Goal: Information Seeking & Learning: Understand process/instructions

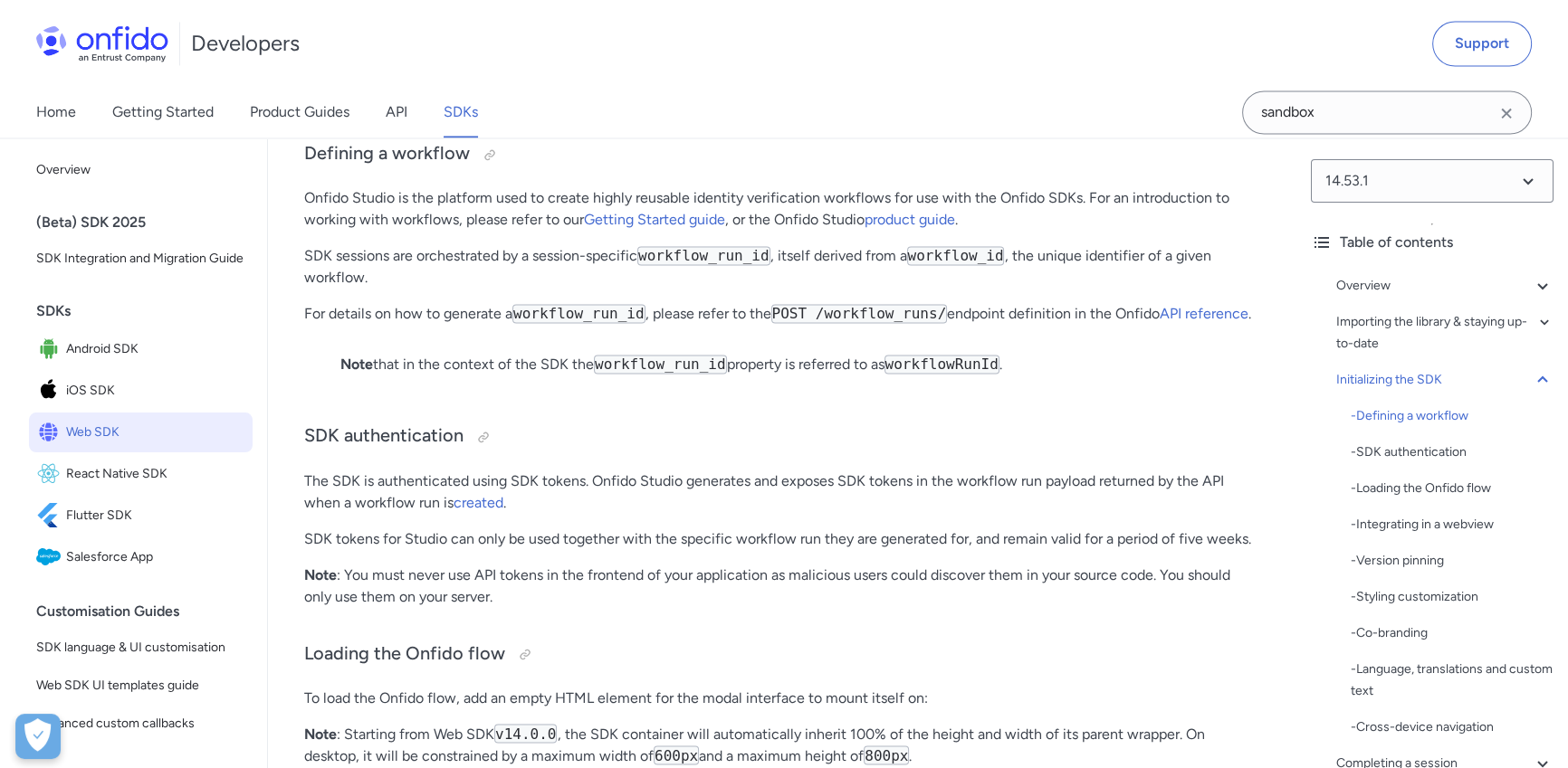
scroll to position [3819, 0]
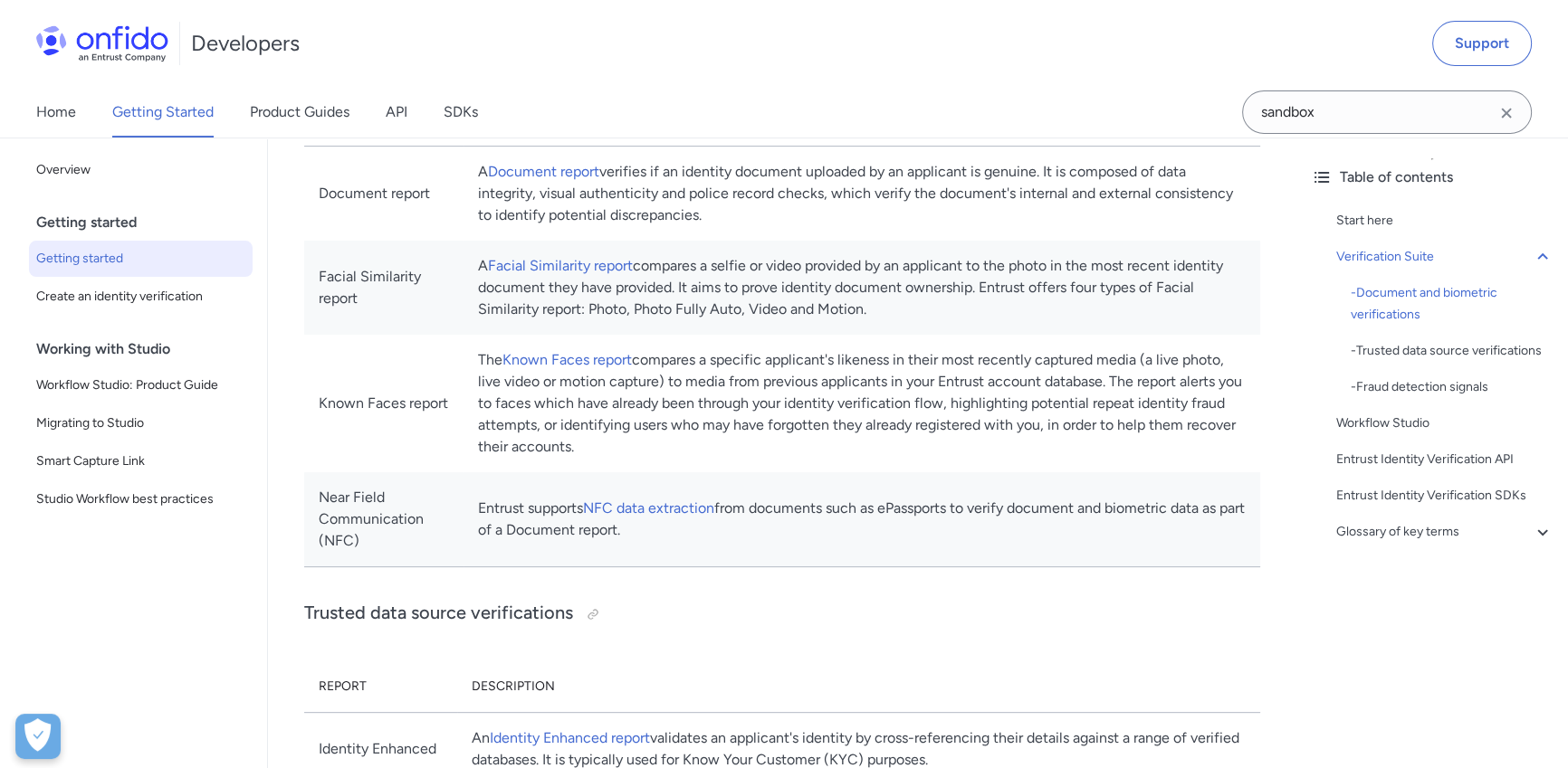
scroll to position [823, 0]
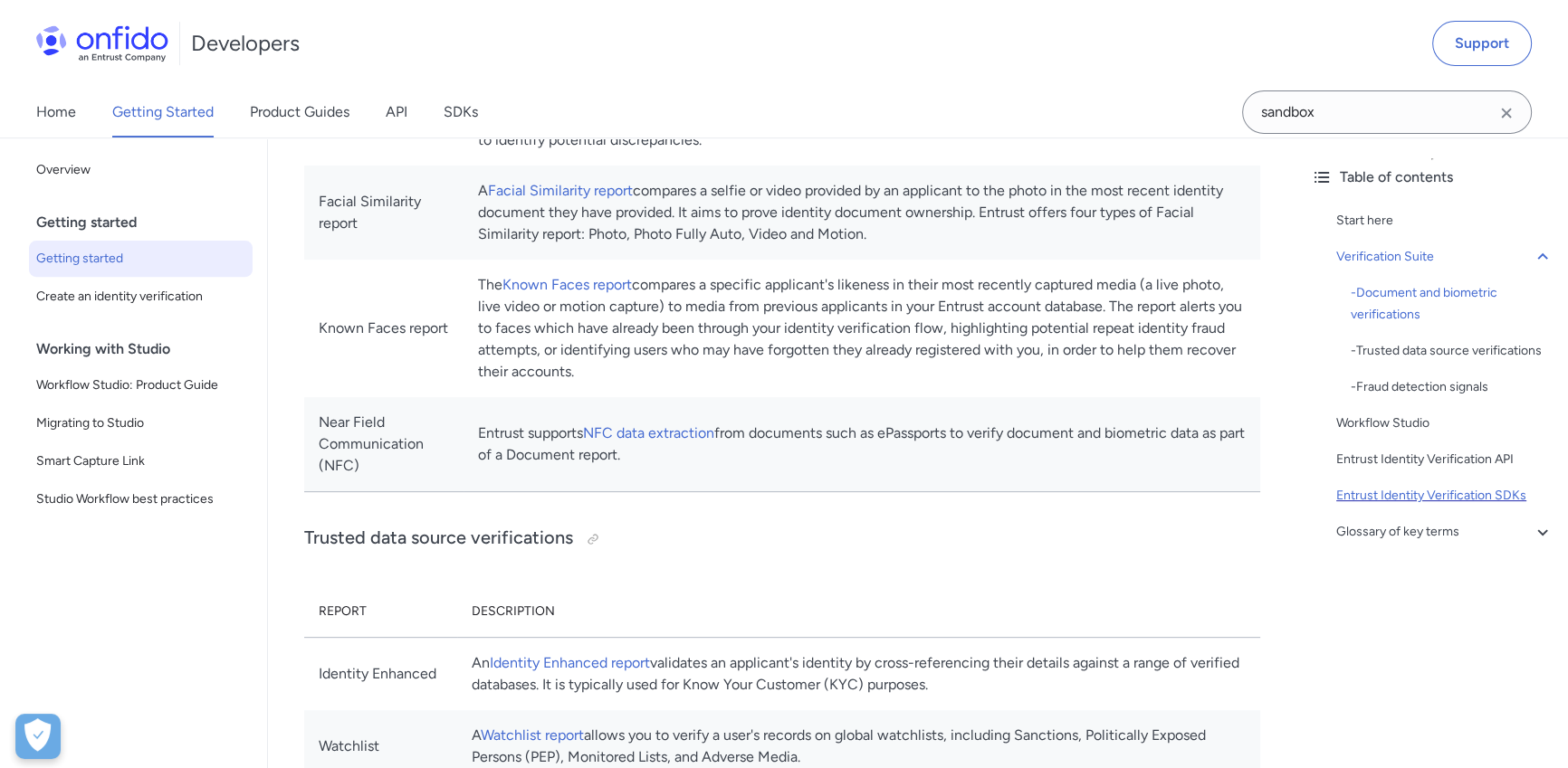
click at [1411, 507] on div "Entrust Identity Verification SDKs" at bounding box center [1445, 496] width 217 height 22
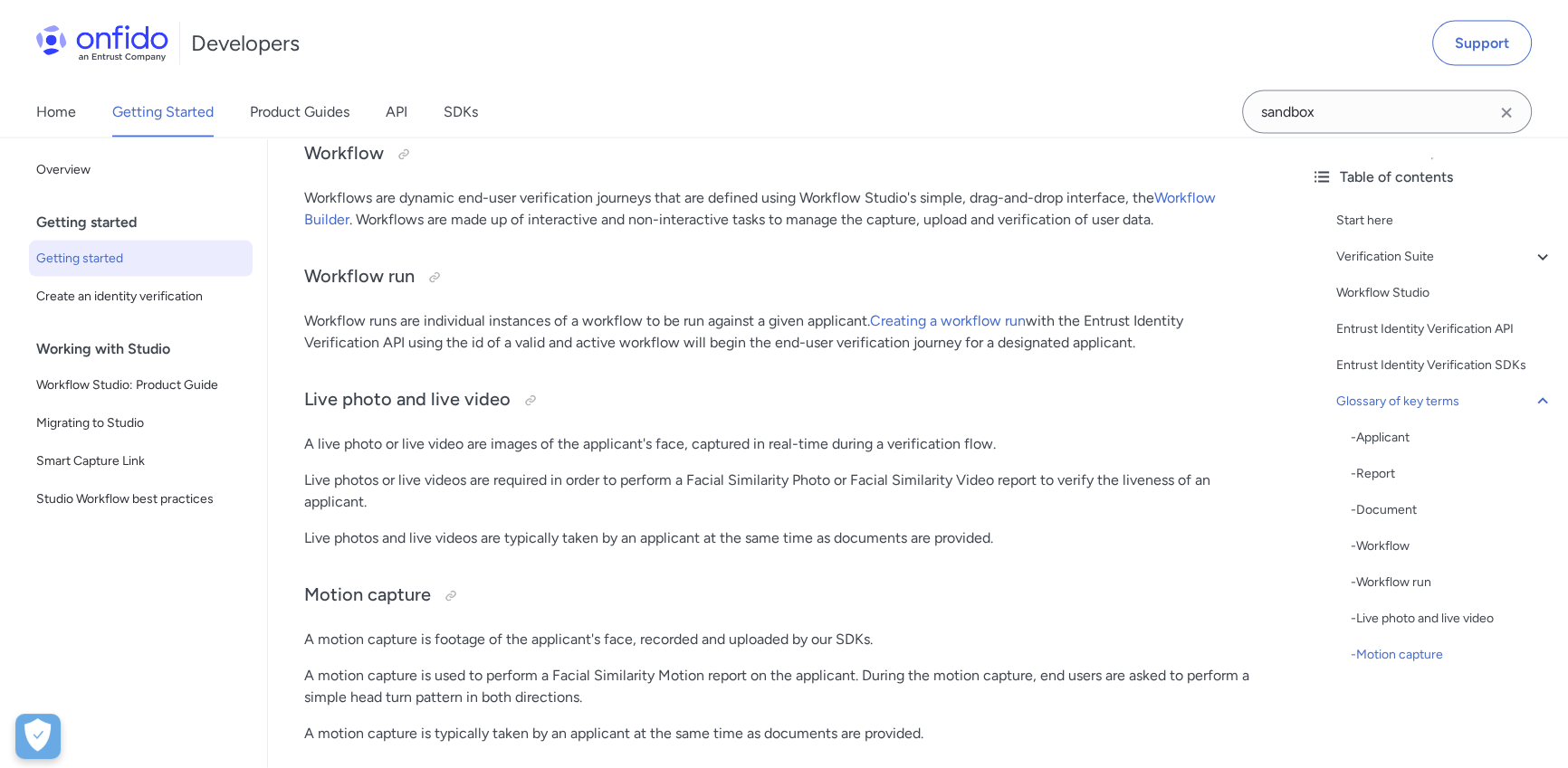
scroll to position [4556, 0]
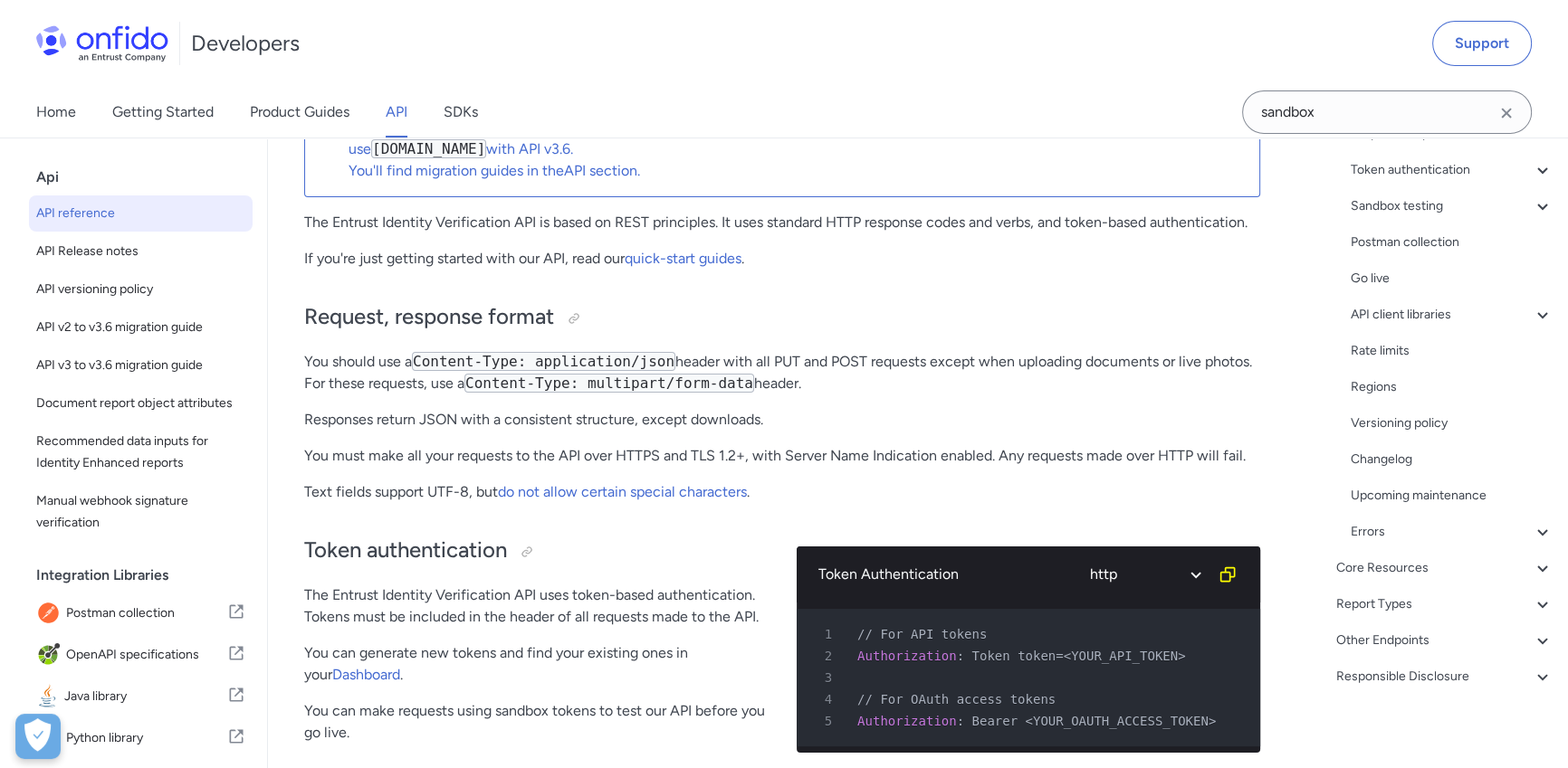
scroll to position [230, 0]
click at [1425, 566] on div "Core Resources" at bounding box center [1445, 562] width 217 height 22
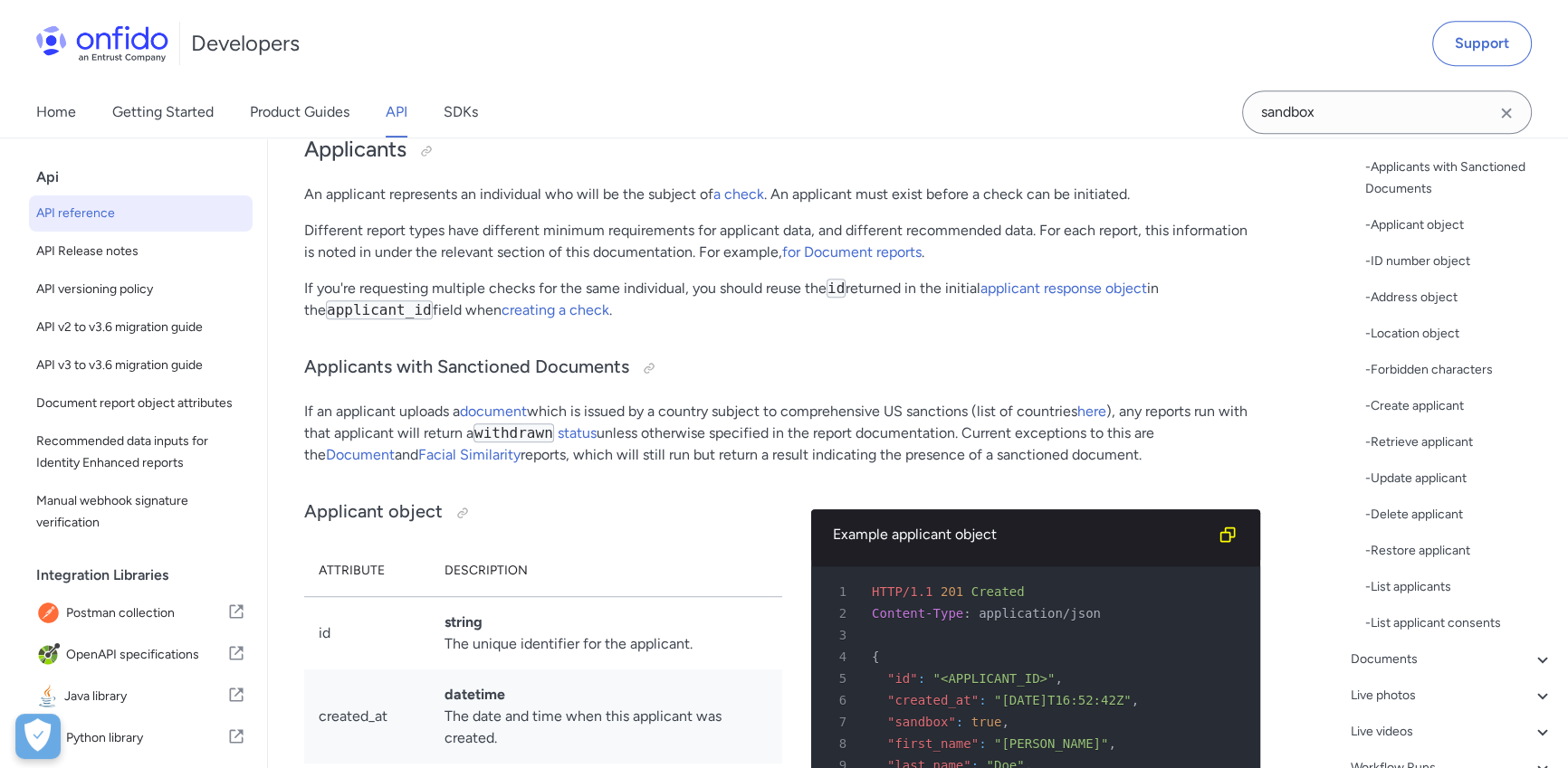
scroll to position [226, 0]
click at [1448, 227] on div "- Applicant object" at bounding box center [1459, 226] width 188 height 22
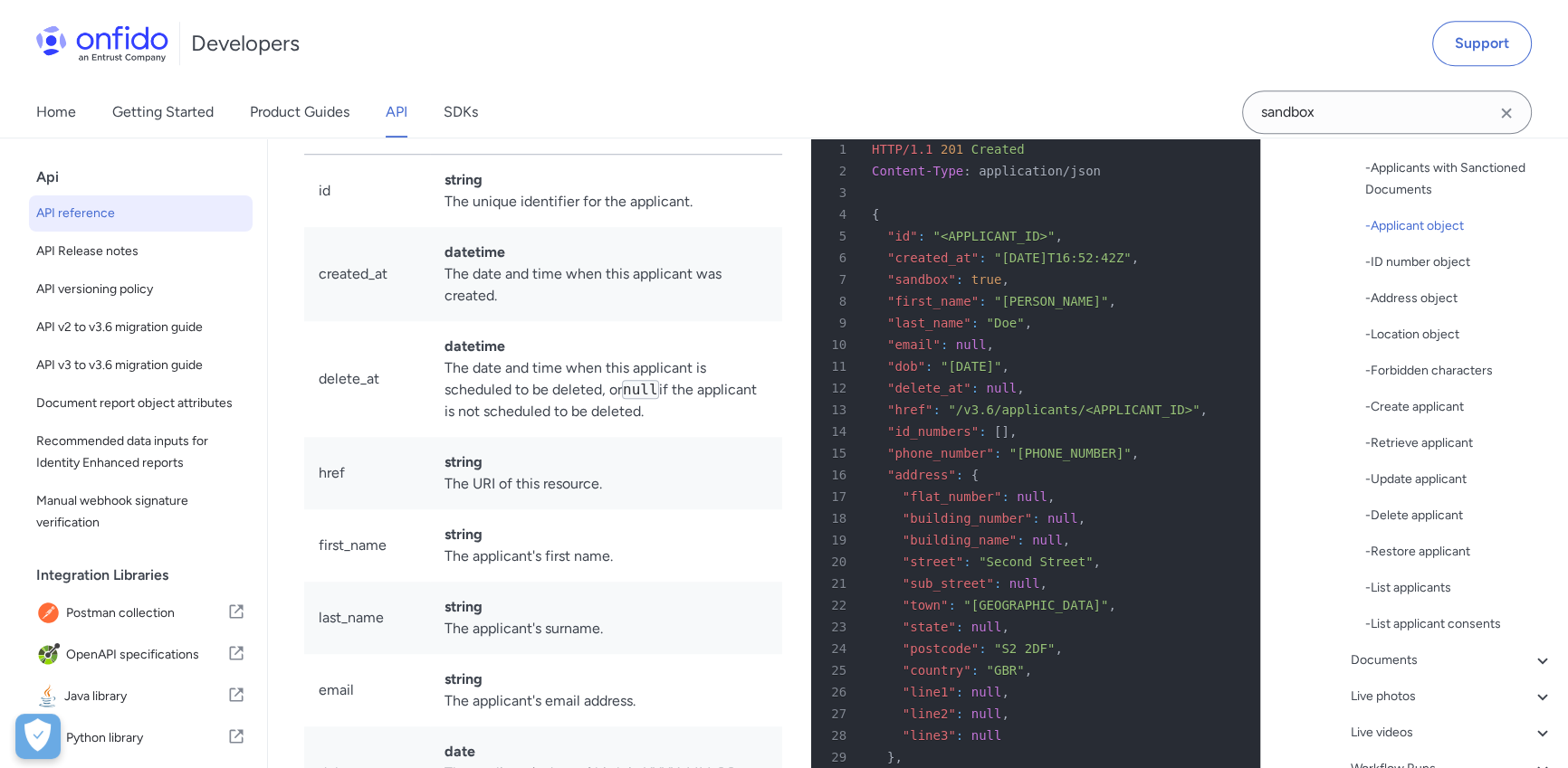
scroll to position [18912, 0]
click at [1417, 581] on div "- List applicants" at bounding box center [1459, 588] width 188 height 22
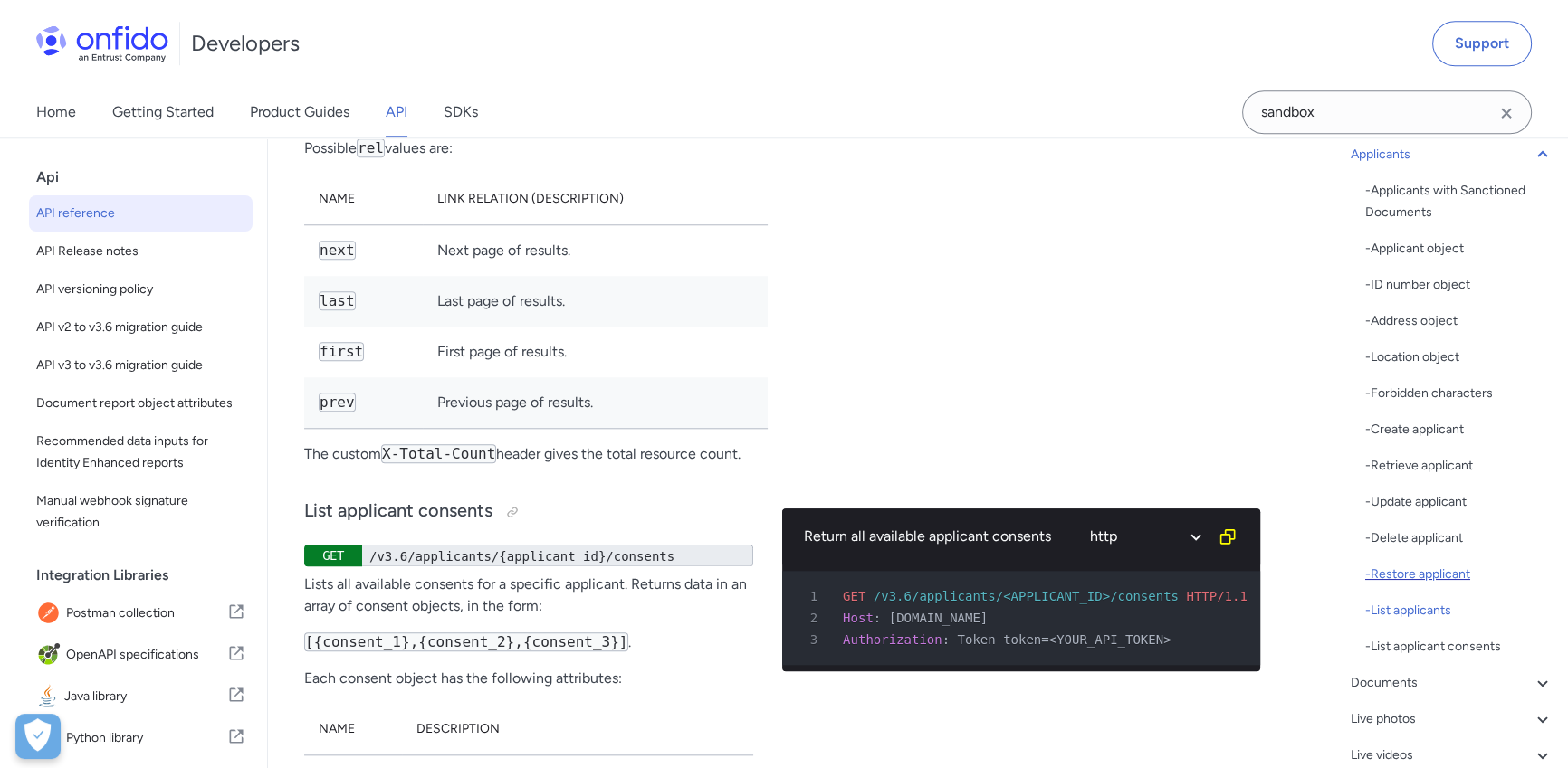
scroll to position [186, 0]
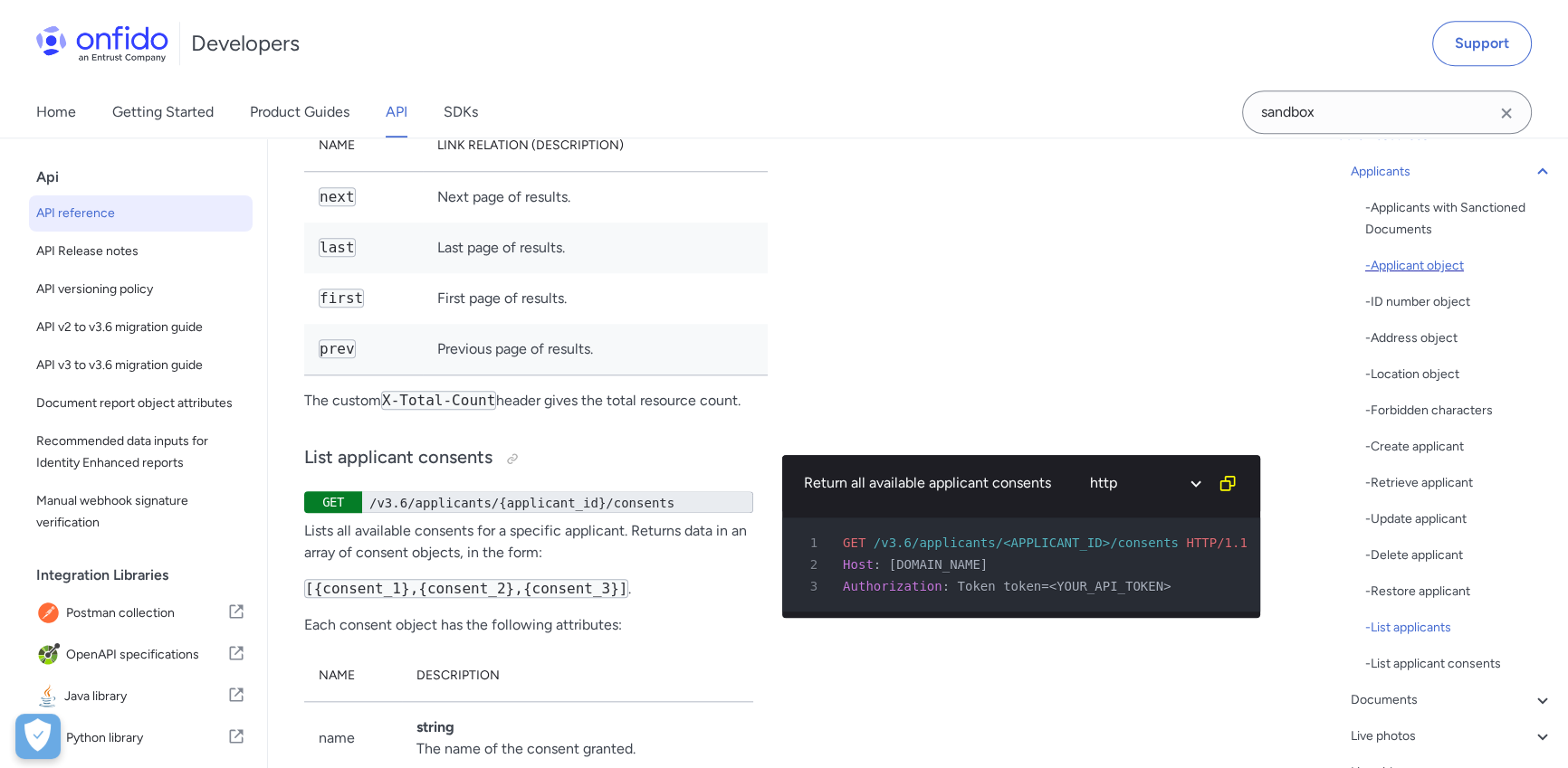
click at [1429, 256] on div "- Applicant object" at bounding box center [1459, 266] width 188 height 22
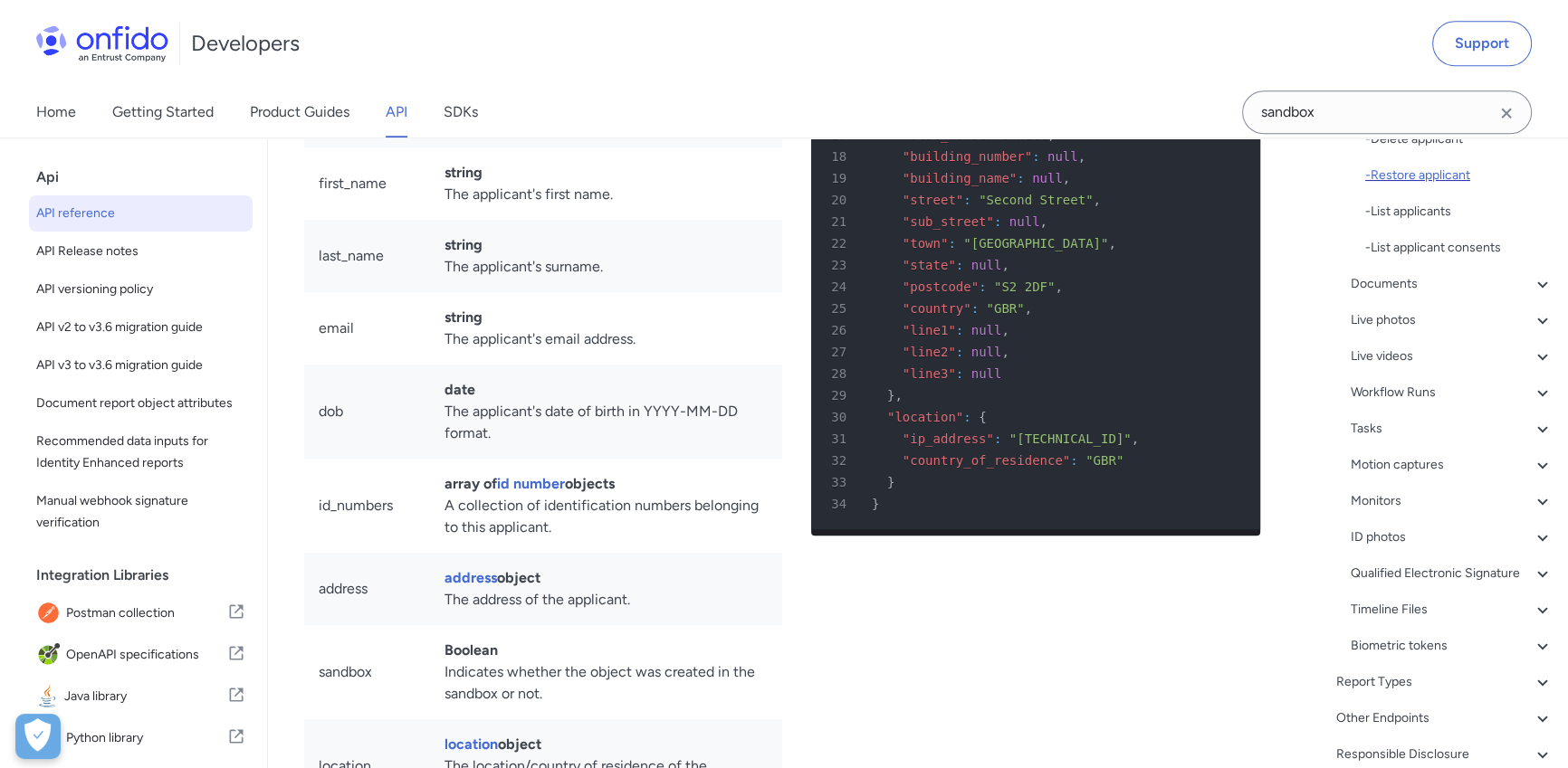
scroll to position [612, 0]
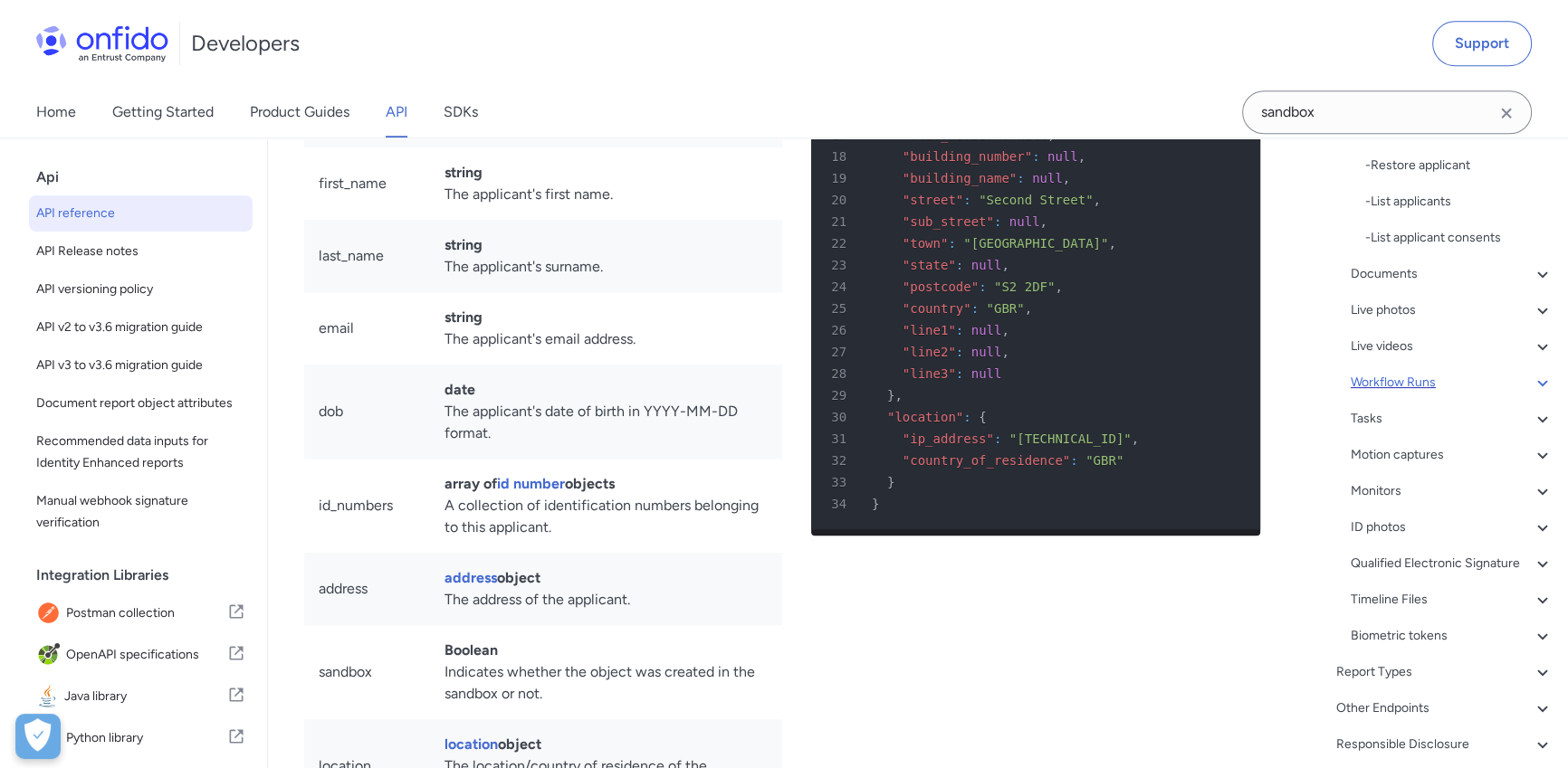
click at [1407, 381] on div "Workflow Runs" at bounding box center [1452, 383] width 203 height 22
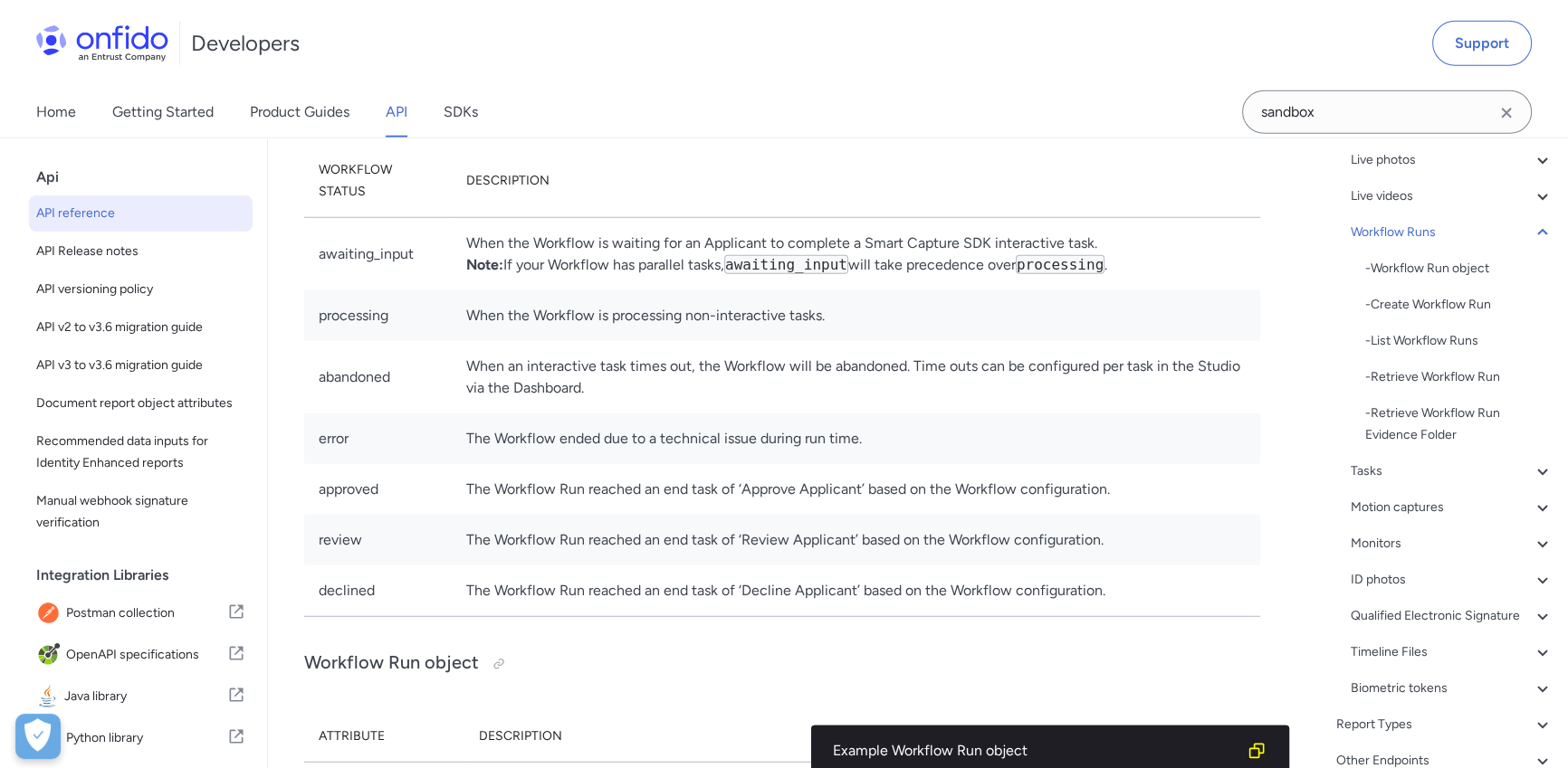
scroll to position [269, 0]
click at [1442, 345] on div "- List Workflow Runs" at bounding box center [1459, 343] width 188 height 22
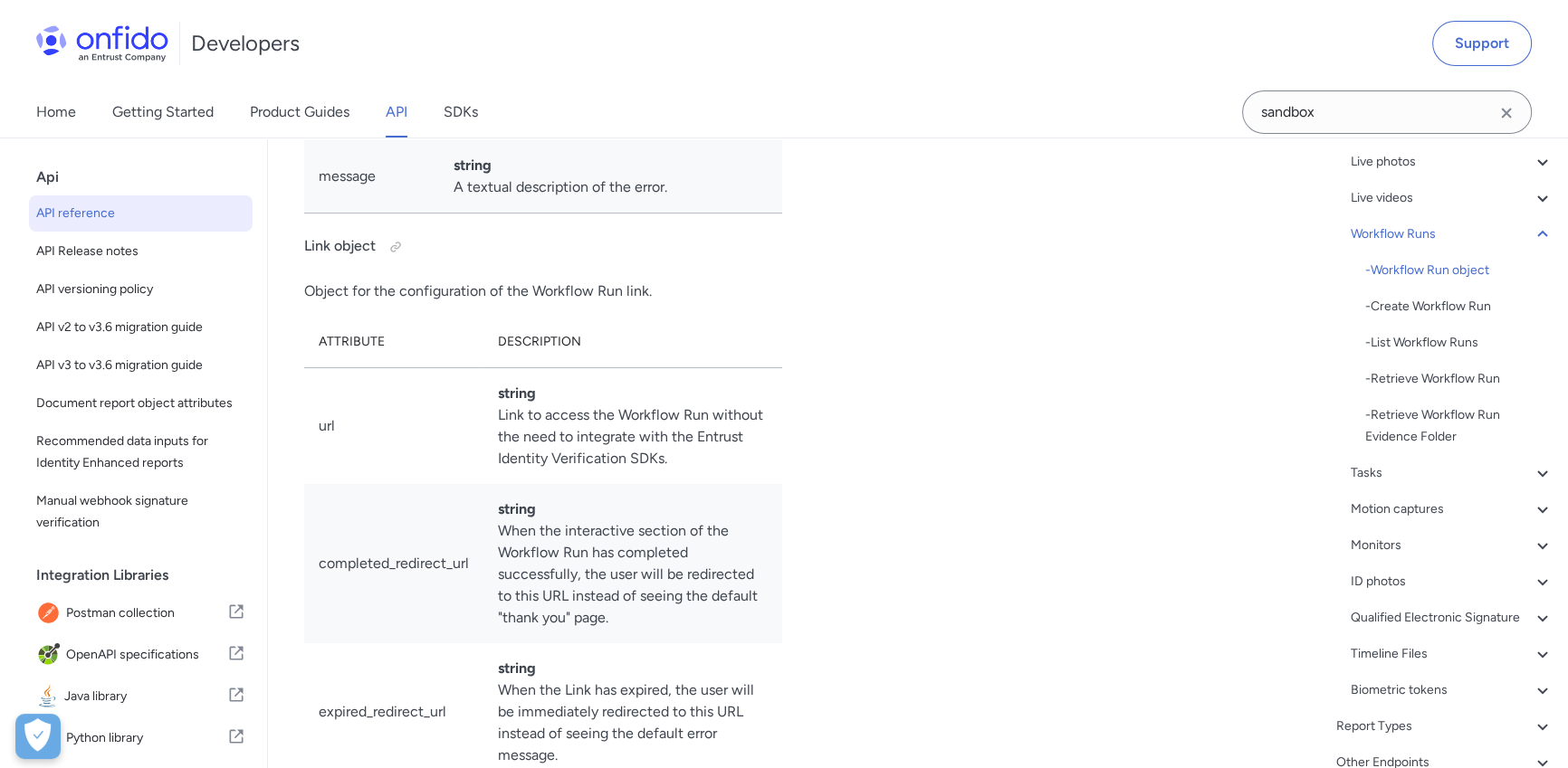
scroll to position [43152, 0]
click at [1472, 270] on div "- Workflow Run object" at bounding box center [1459, 270] width 188 height 22
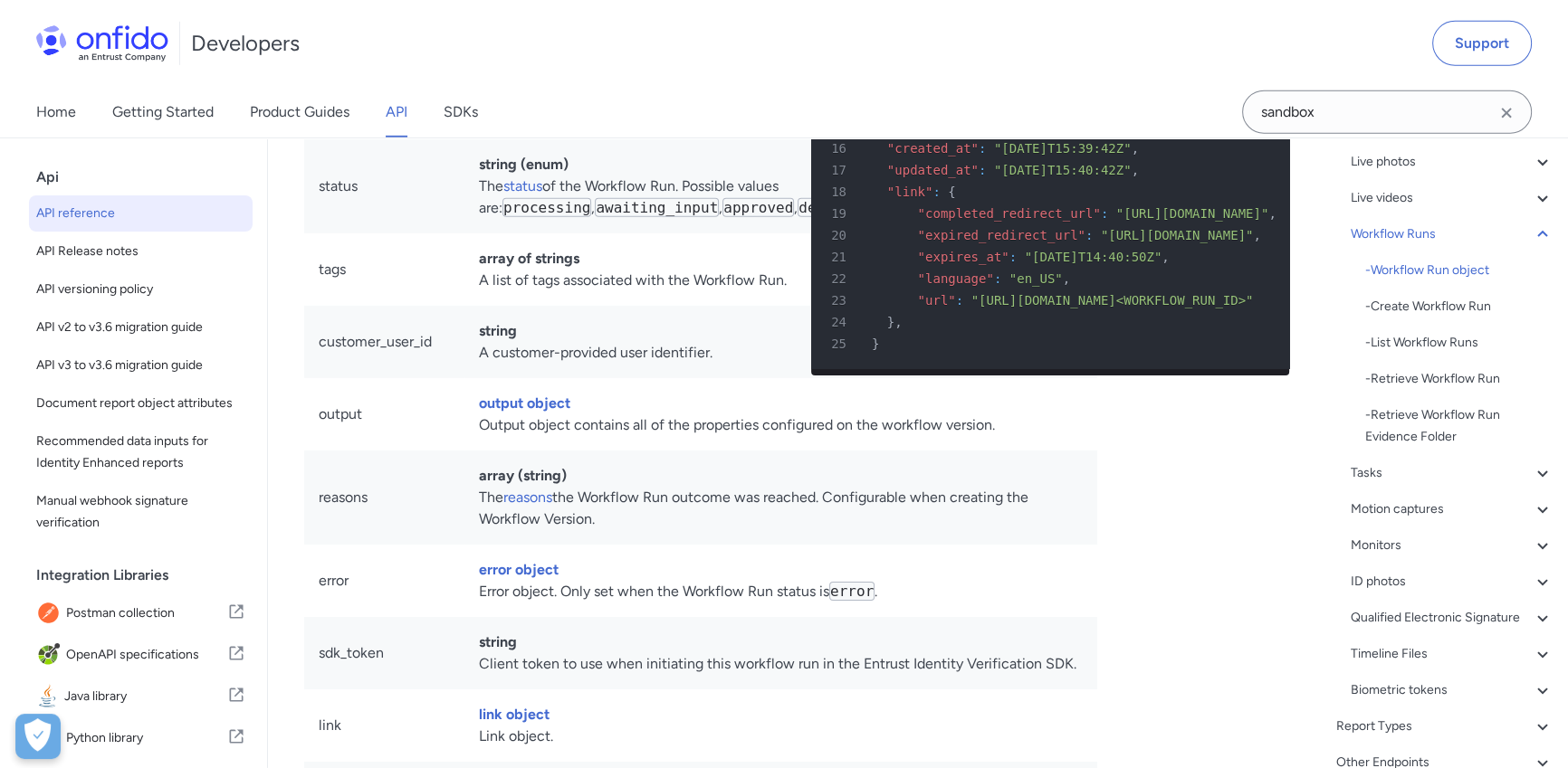
scroll to position [41731, 0]
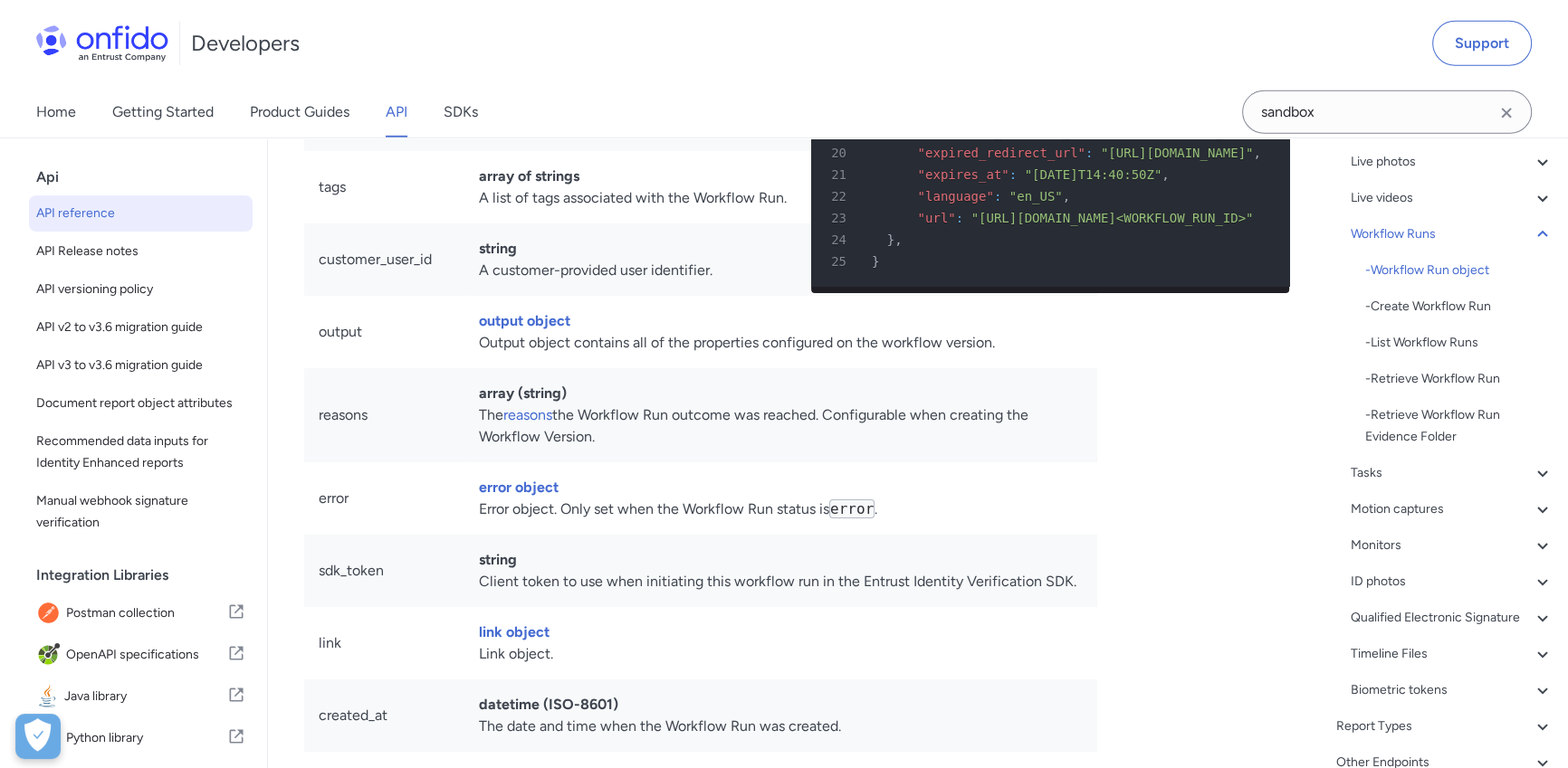
drag, startPoint x: 875, startPoint y: 410, endPoint x: 1052, endPoint y: 411, distance: 177.0
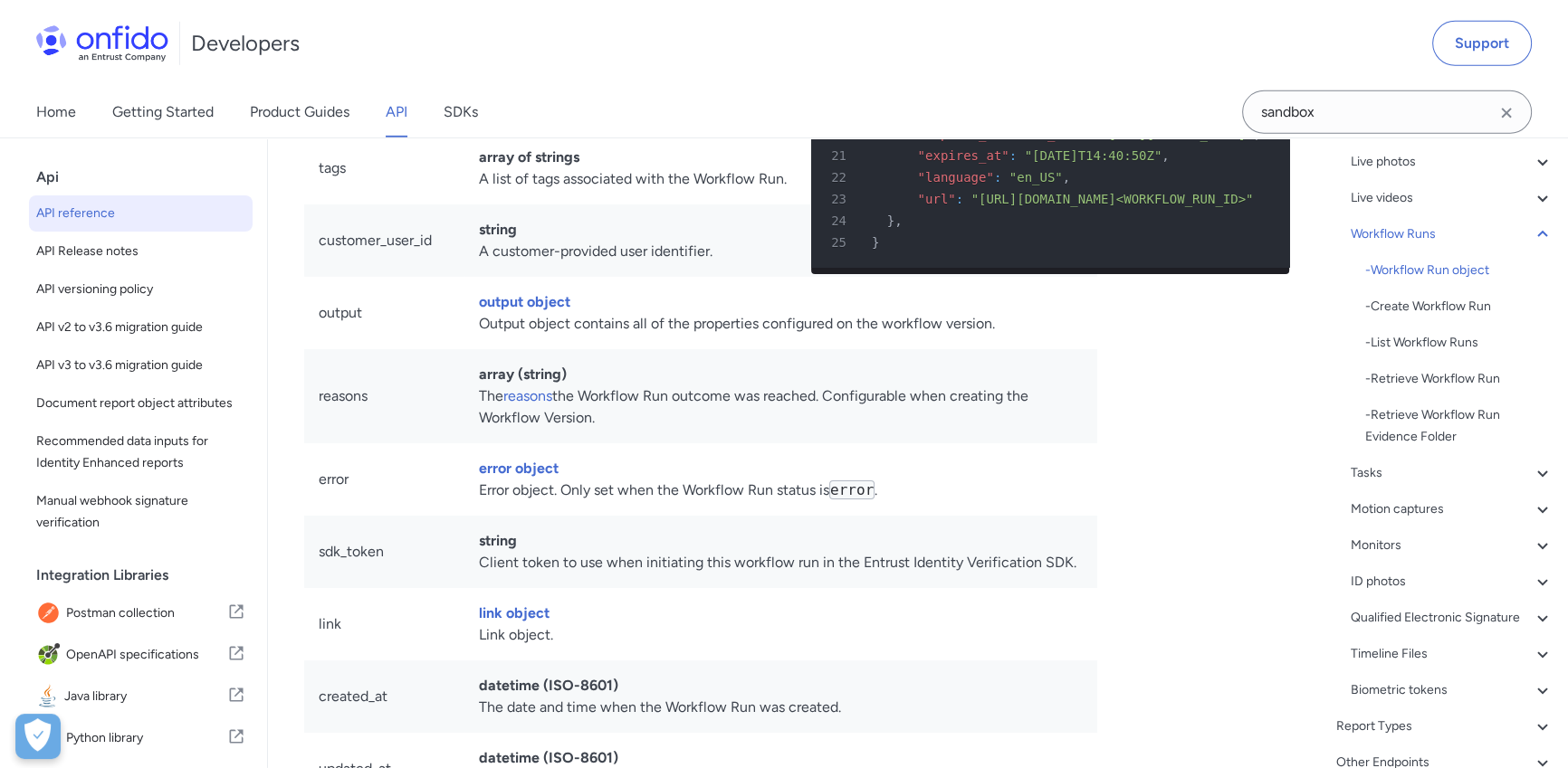
scroll to position [41747, 0]
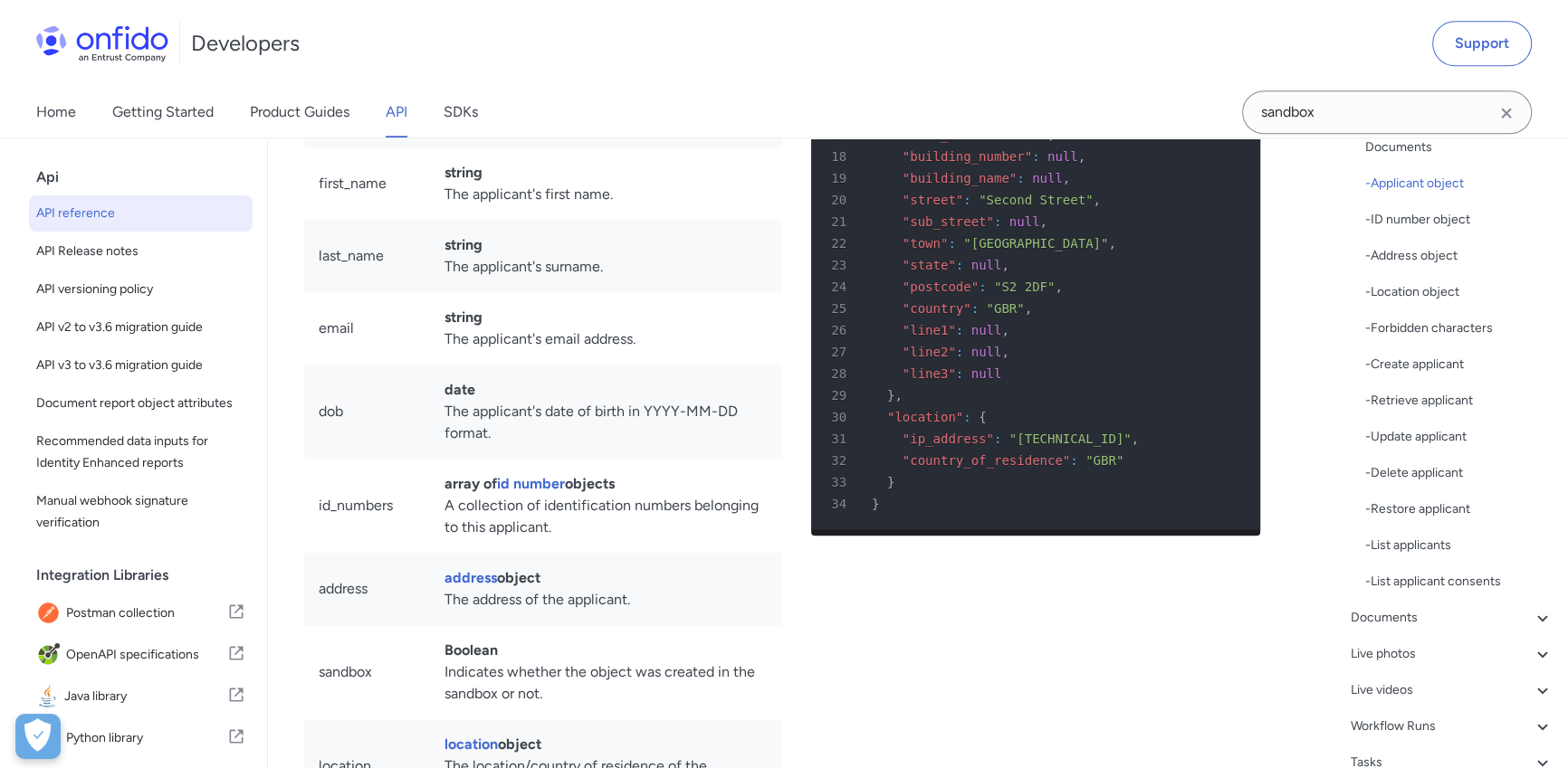
scroll to position [707, 0]
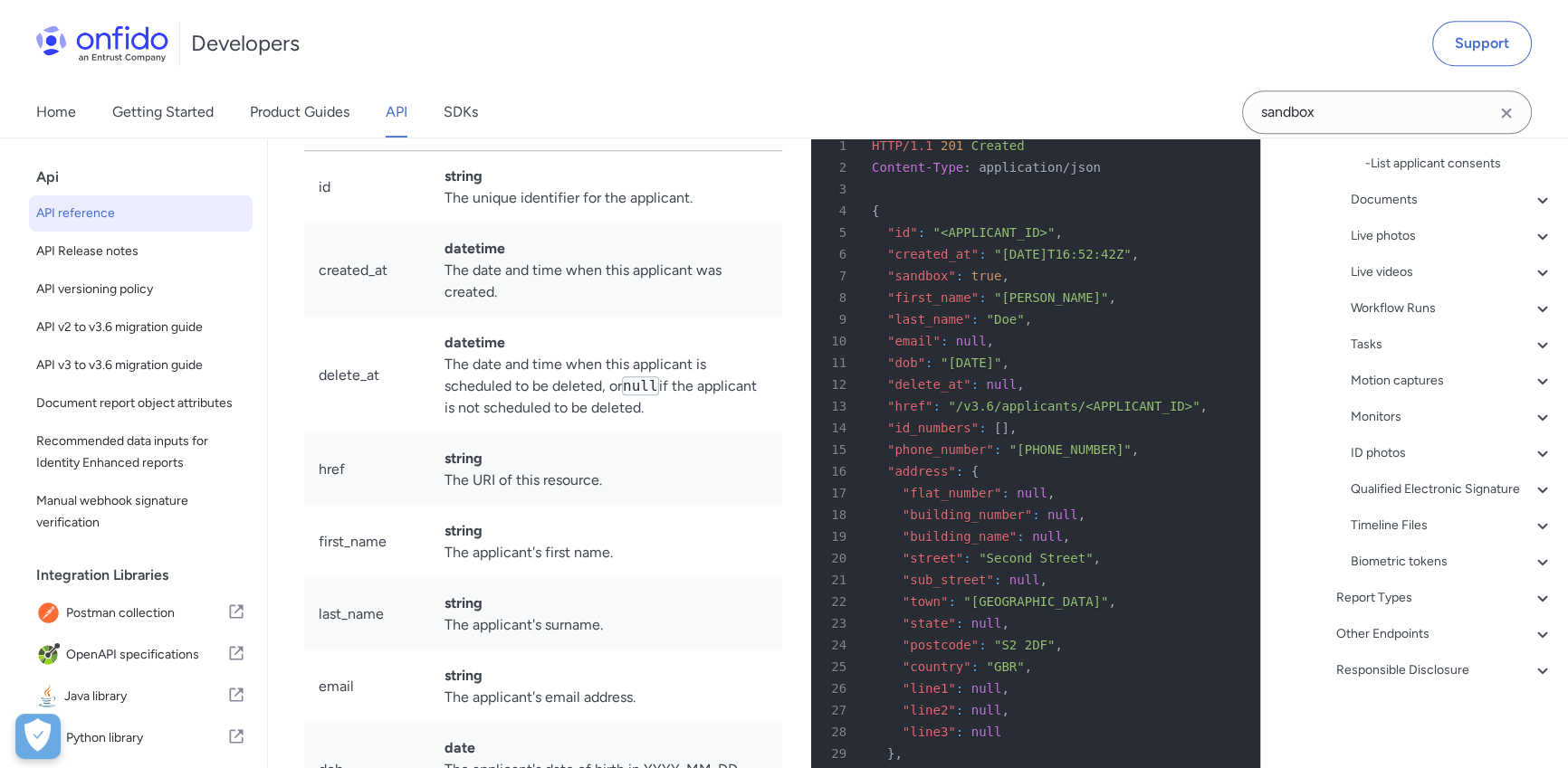
scroll to position [18466, 0]
